Goal: Find contact information: Find contact information

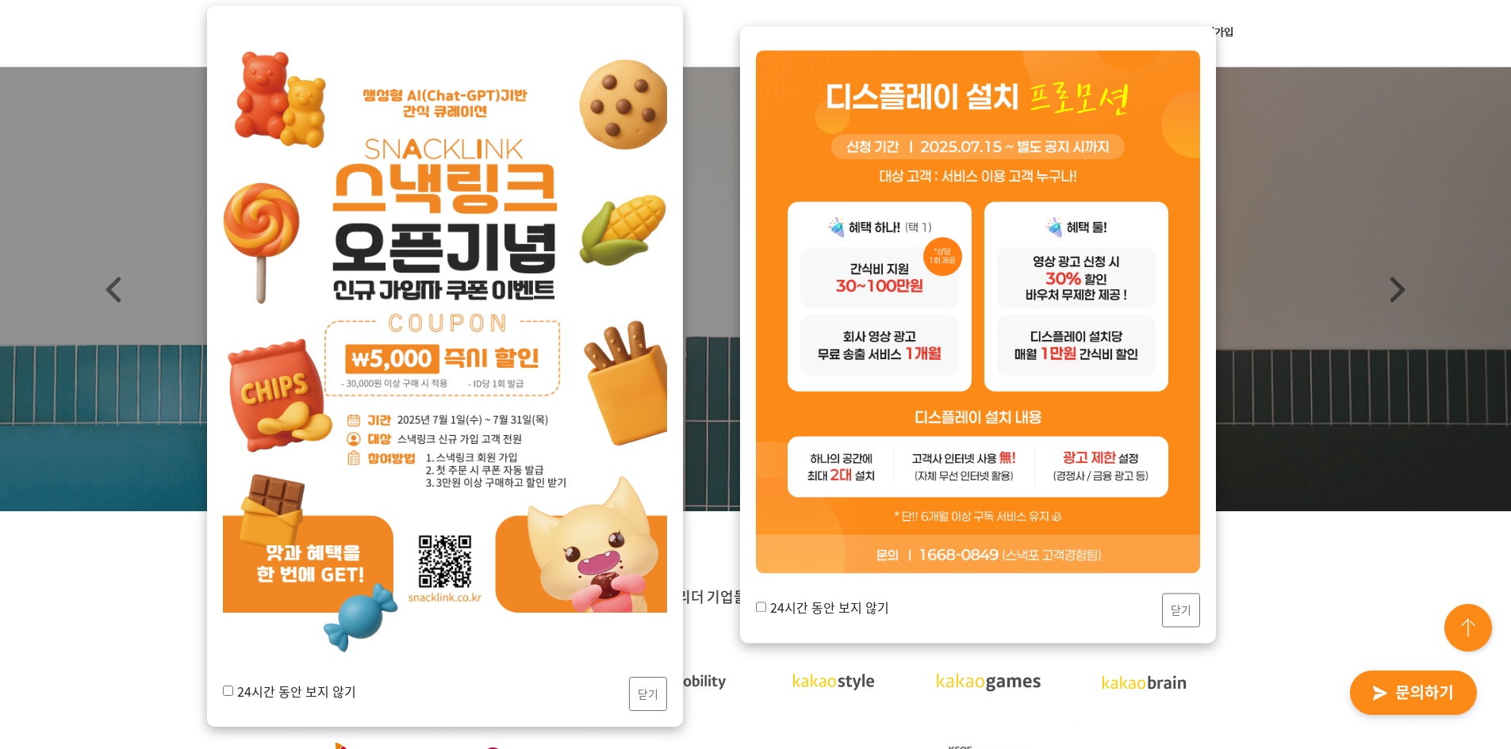
click at [224, 690] on input "24시간 동안 보지 않기" at bounding box center [228, 691] width 10 height 10
checkbox input "true"
click at [646, 696] on button "닫기" at bounding box center [648, 694] width 38 height 34
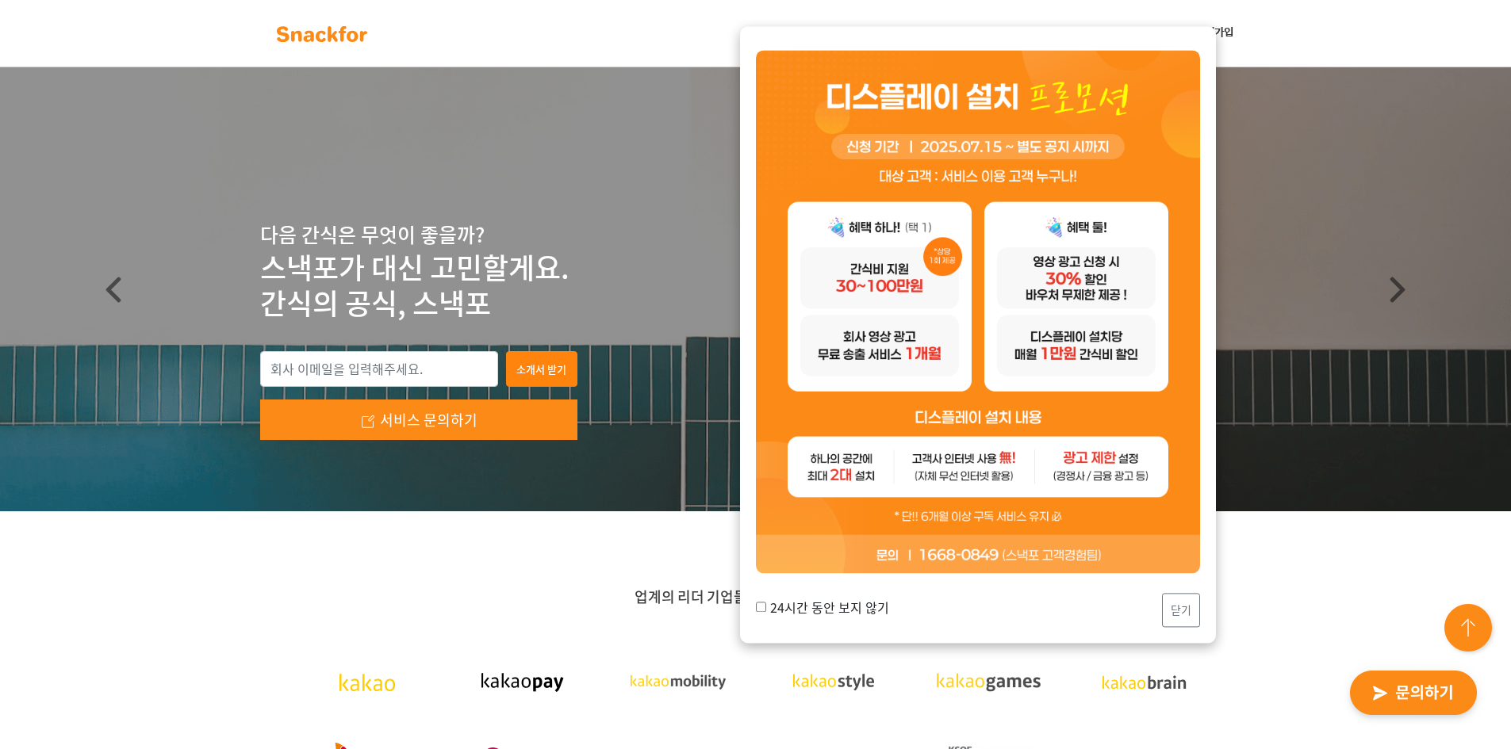
click at [763, 607] on input "24시간 동안 보지 않기" at bounding box center [761, 607] width 10 height 10
checkbox input "true"
click at [1180, 617] on button "닫기" at bounding box center [1181, 610] width 38 height 34
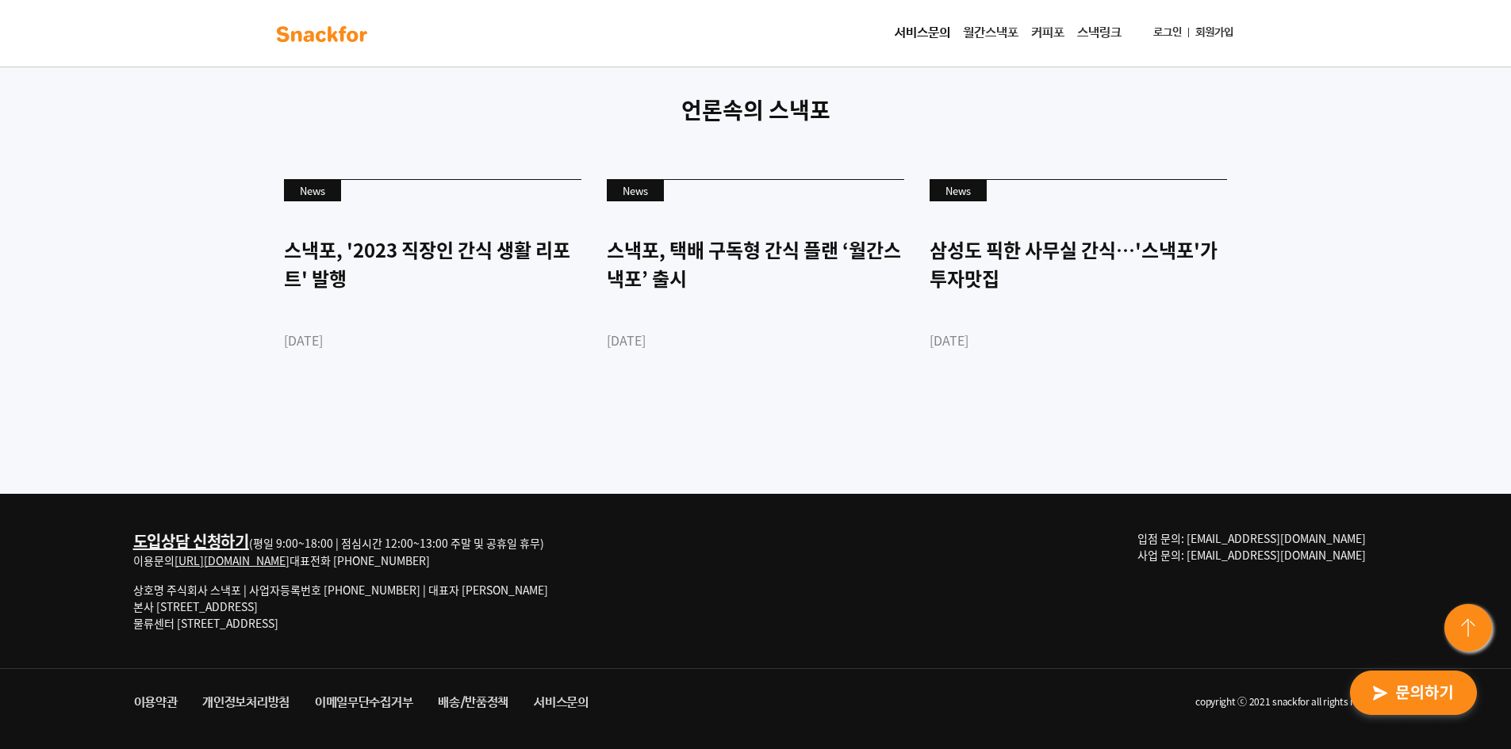
scroll to position [4305, 0]
drag, startPoint x: 426, startPoint y: 565, endPoint x: 339, endPoint y: 566, distance: 87.2
click at [339, 566] on div "도입상담 신청하기 (평일 9:00~18:00 | 점심시간 12:00~13:00 주말 및 공휴일 휴무) 이용문의 [URL][DOMAIN_NAME…" at bounding box center [340, 550] width 415 height 39
drag, startPoint x: 1377, startPoint y: 556, endPoint x: 1272, endPoint y: 565, distance: 105.1
click at [1272, 565] on div "입점 문의: [EMAIL_ADDRESS][DOMAIN_NAME] 사업 문의: [EMAIL_ADDRESS][DOMAIN_NAME]" at bounding box center [1257, 554] width 241 height 46
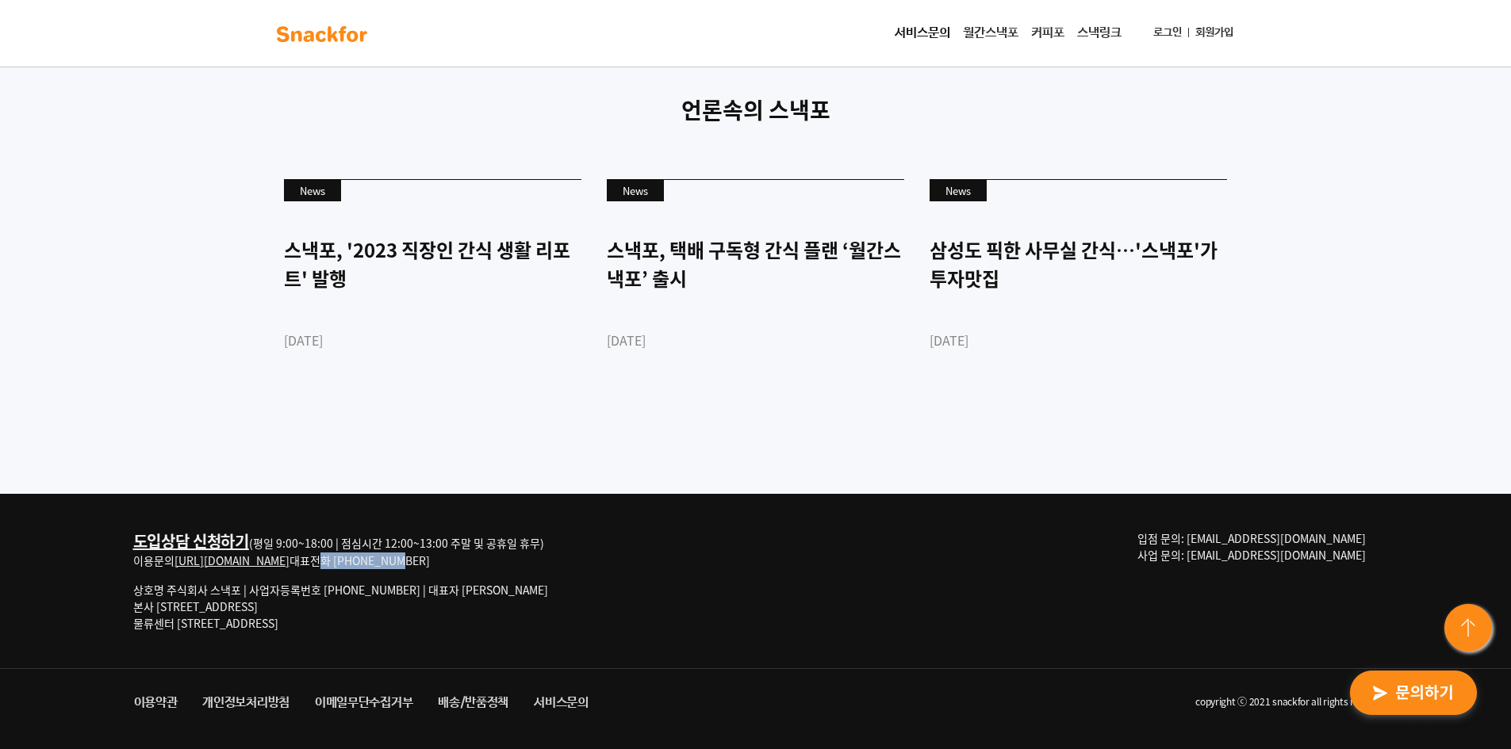
copy span "[EMAIL_ADDRESS][DOMAIN_NAME]"
click at [404, 646] on div "도입상담 신청하기 (평일 9:00~18:00 | 점심시간 12:00~13:00 주말 및 공휴일 휴무) 이용문의 [URL][DOMAIN_NAME…" at bounding box center [755, 581] width 1269 height 174
